Goal: Task Accomplishment & Management: Manage account settings

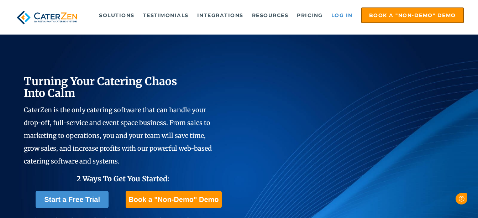
click at [335, 16] on link "Log in" at bounding box center [342, 15] width 28 height 14
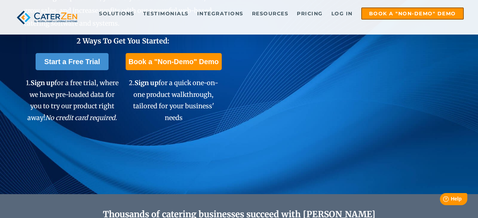
scroll to position [142, 0]
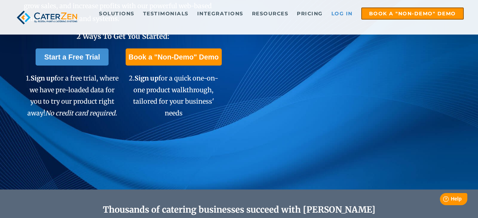
click at [343, 15] on link "Log in" at bounding box center [342, 13] width 28 height 11
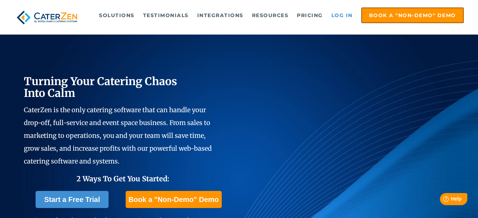
click at [340, 16] on link "Log in" at bounding box center [342, 15] width 28 height 14
